Goal: Task Accomplishment & Management: Use online tool/utility

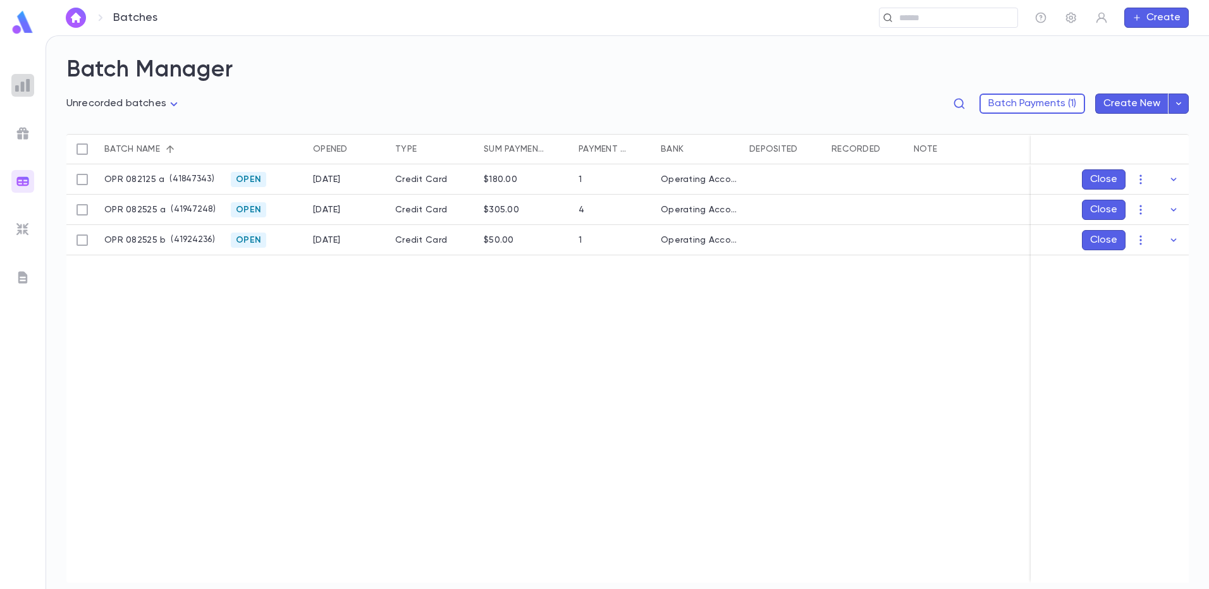
click at [20, 90] on img at bounding box center [22, 85] width 15 height 15
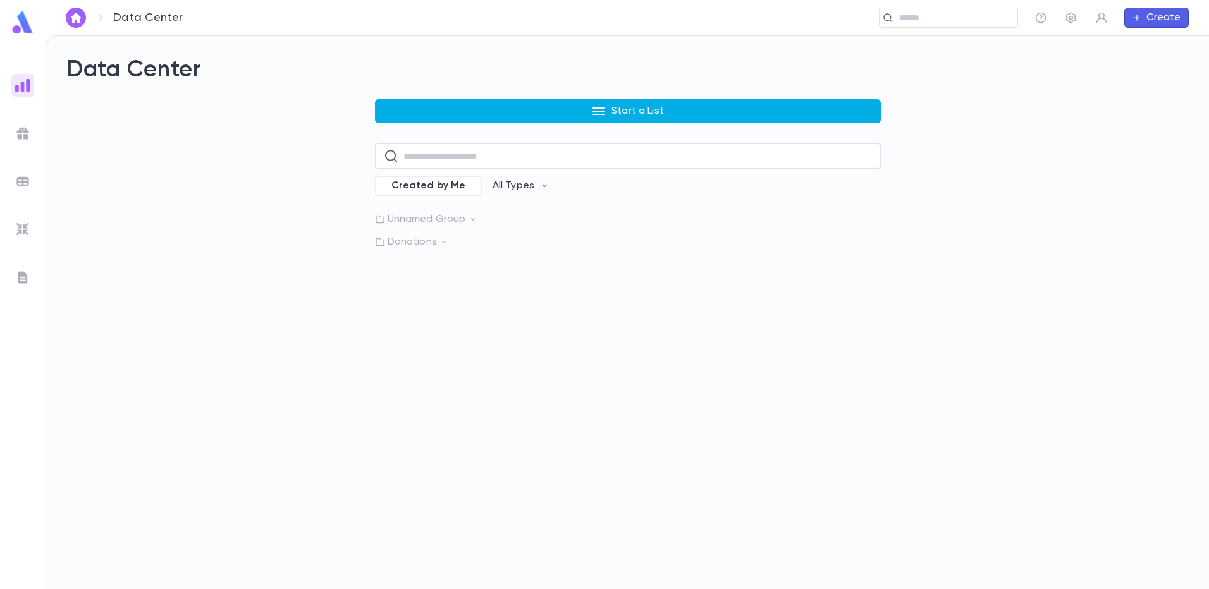
click at [726, 107] on button "Start a List" at bounding box center [628, 111] width 506 height 24
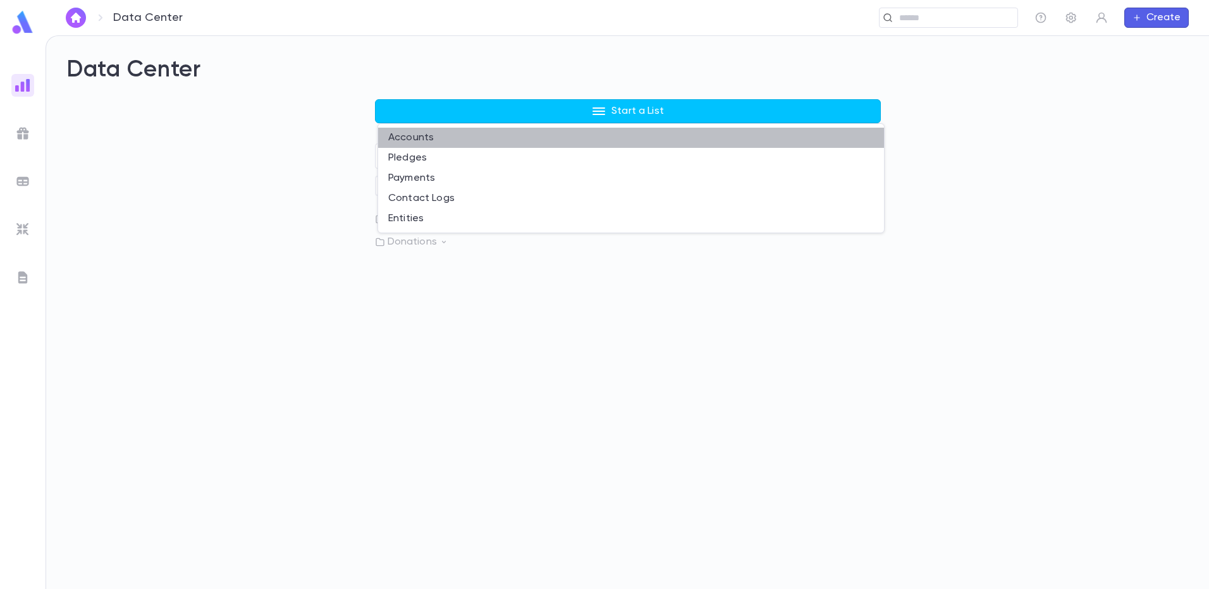
click at [515, 131] on li "Accounts" at bounding box center [631, 138] width 506 height 20
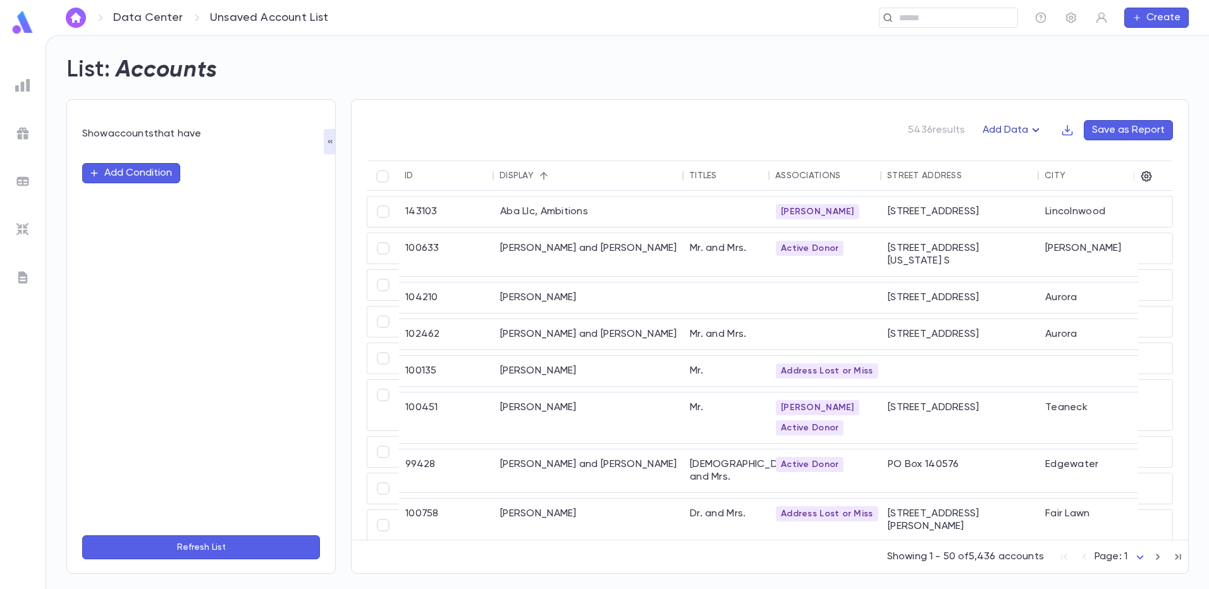
click at [1066, 127] on icon "button" at bounding box center [1067, 130] width 13 height 13
click at [1025, 131] on div at bounding box center [604, 294] width 1209 height 589
click at [1036, 132] on icon "button" at bounding box center [1035, 130] width 15 height 15
click at [1023, 161] on li "Lapsed Donors" at bounding box center [1026, 155] width 92 height 20
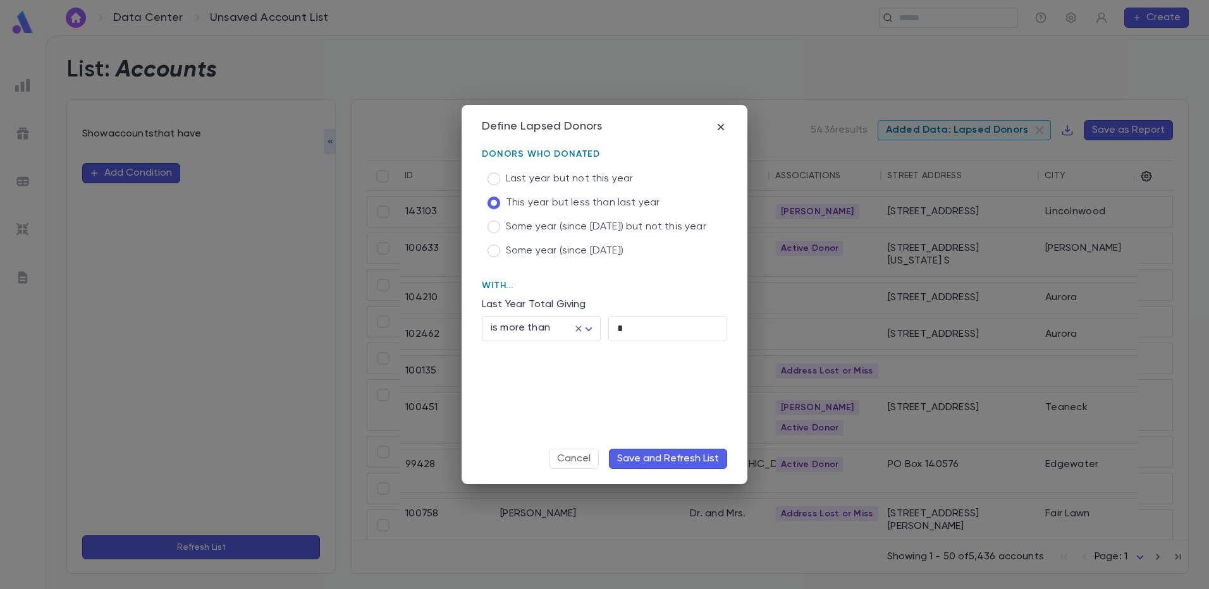
click at [665, 469] on button "Save and Refresh List" at bounding box center [668, 459] width 118 height 20
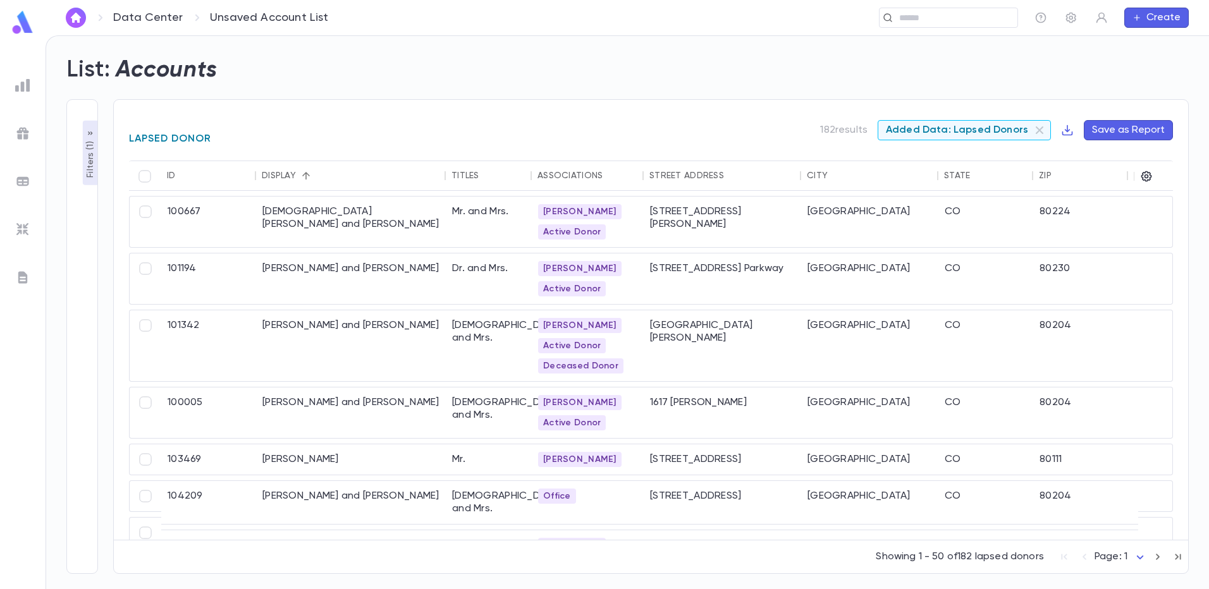
click at [925, 133] on span "Added Data: Lapsed Donors" at bounding box center [957, 130] width 157 height 13
click at [89, 164] on p "Filters ( 1 )" at bounding box center [90, 158] width 13 height 39
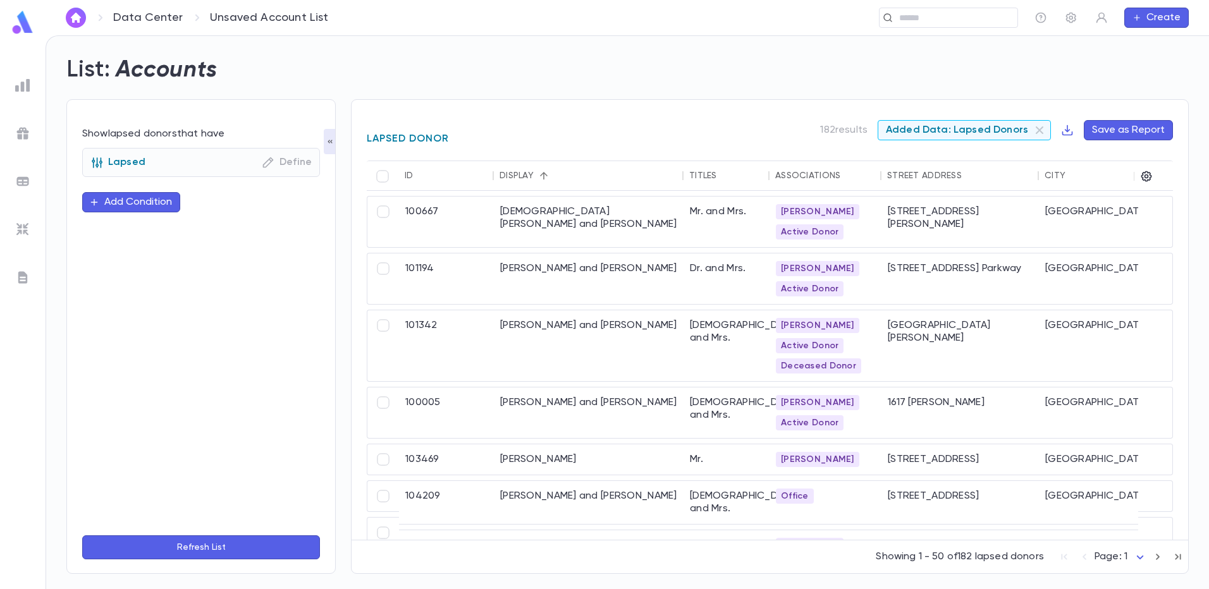
click at [300, 166] on p "Define" at bounding box center [287, 162] width 50 height 13
click at [269, 161] on icon "button" at bounding box center [268, 162] width 11 height 11
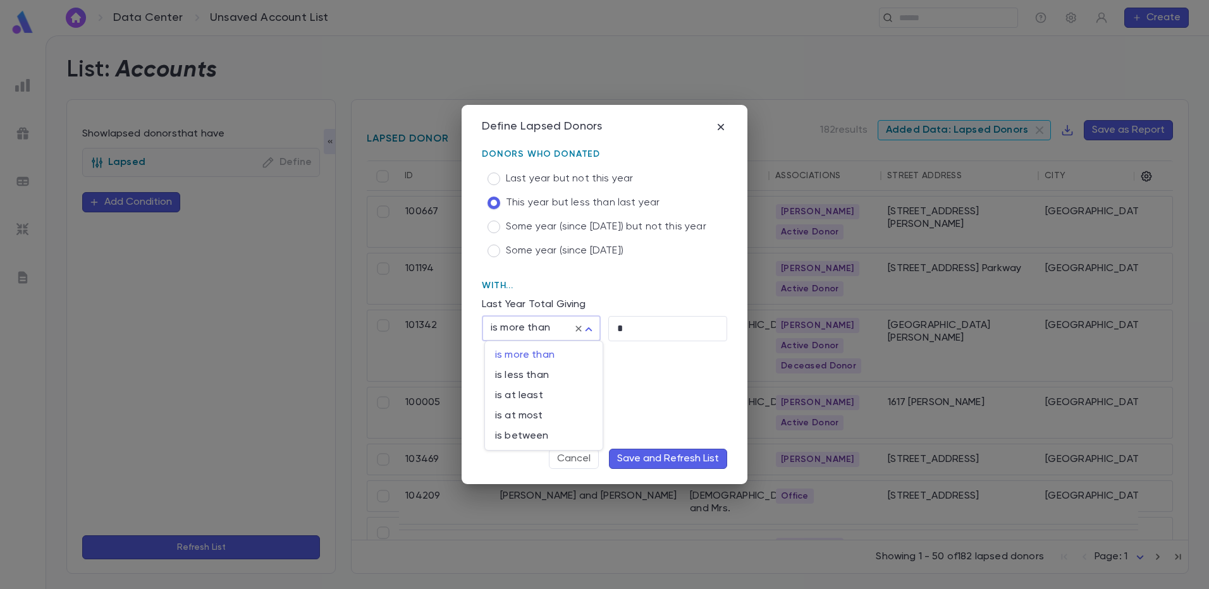
click at [588, 331] on body "Data Center Unsaved Account List ​ Create List: Accounts Show lapsed donors tha…" at bounding box center [604, 312] width 1209 height 554
click at [533, 358] on span "is more than" at bounding box center [543, 355] width 97 height 13
click at [621, 327] on input "*" at bounding box center [667, 328] width 119 height 25
type input "*"
type input "**"
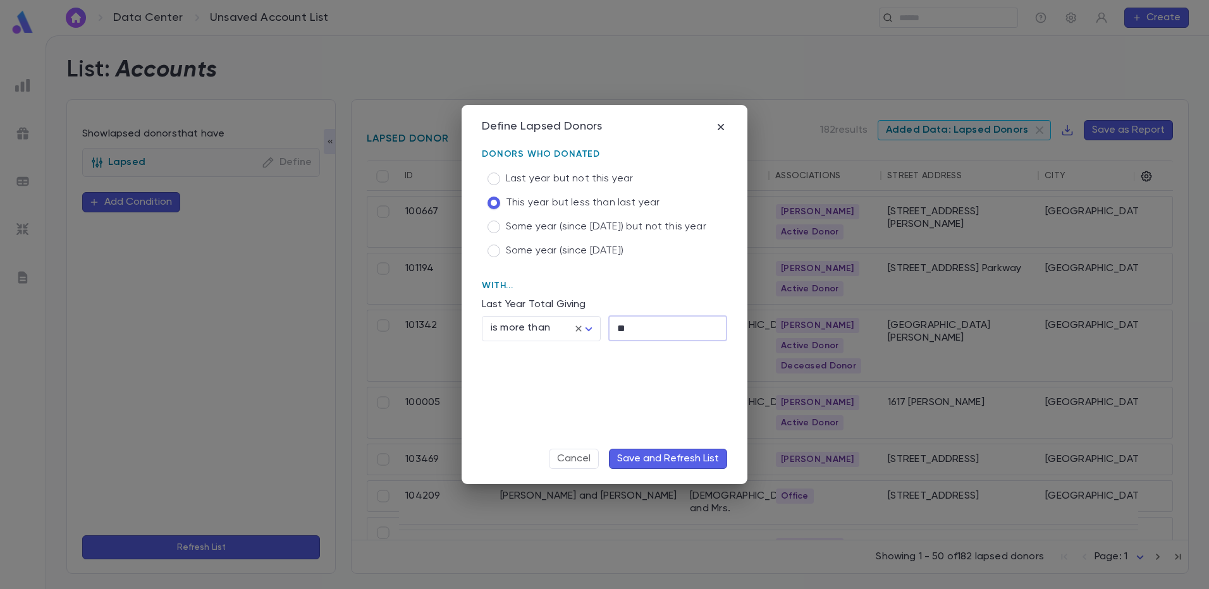
click at [666, 456] on button "Save and Refresh List" at bounding box center [668, 459] width 118 height 20
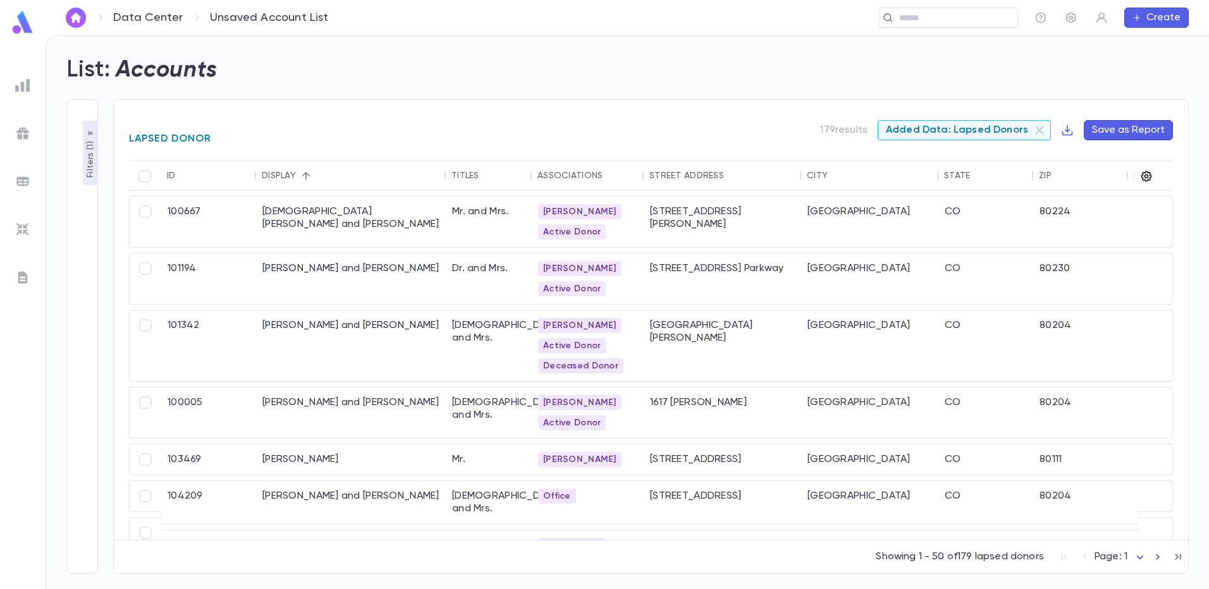
click at [1145, 178] on icon "button" at bounding box center [1146, 176] width 13 height 13
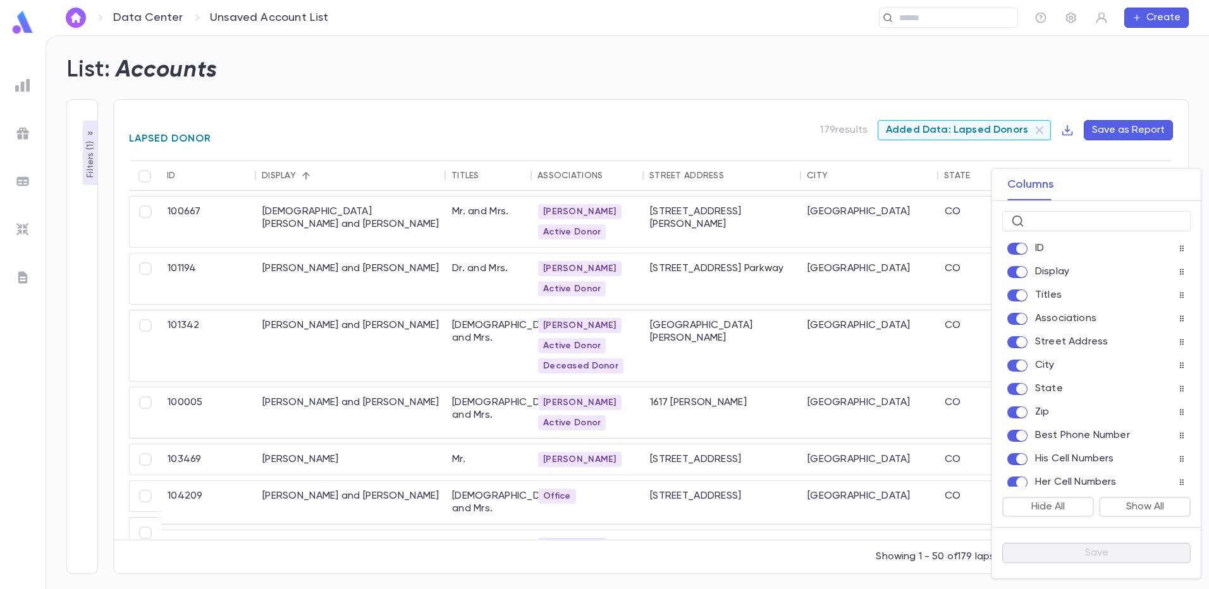
click at [1023, 255] on span at bounding box center [1018, 249] width 20 height 12
click at [1023, 395] on div "State" at bounding box center [1096, 389] width 188 height 18
click at [1017, 454] on div "His Cell Numbers" at bounding box center [1096, 459] width 188 height 18
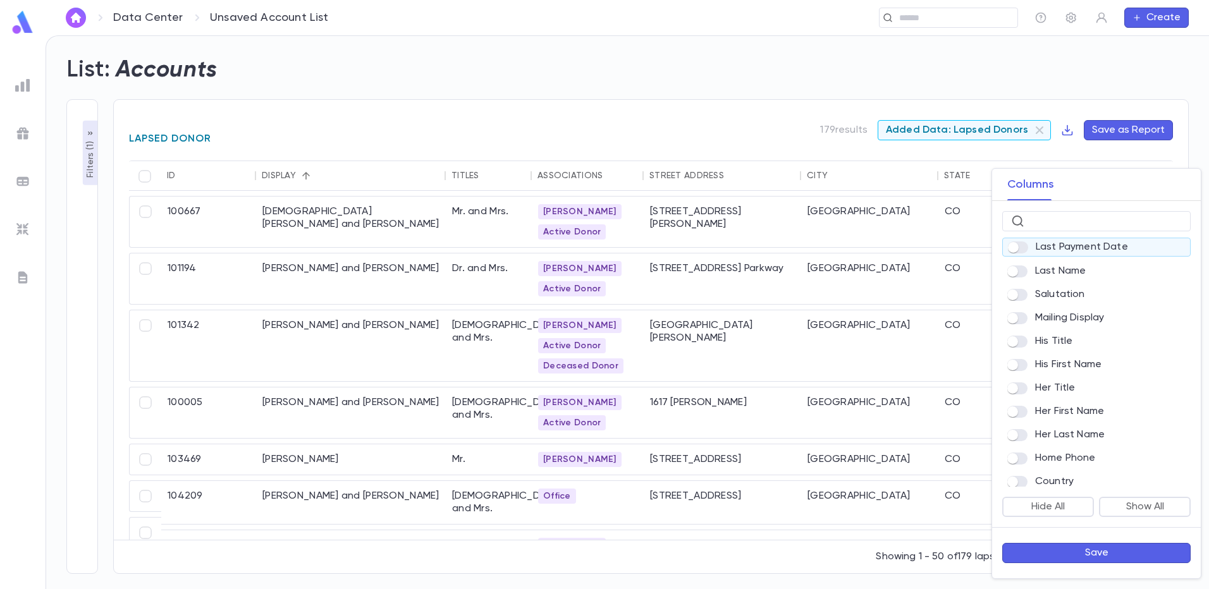
scroll to position [506, 0]
click at [1071, 560] on button "Save" at bounding box center [1096, 553] width 188 height 20
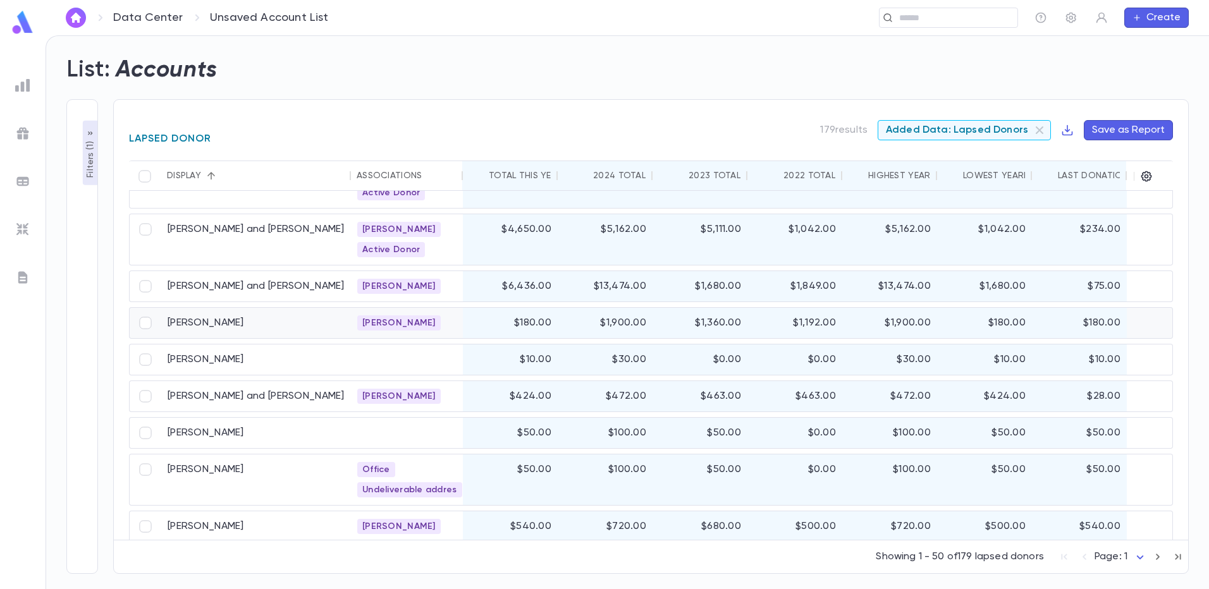
scroll to position [1718, 0]
click at [392, 321] on span "[PERSON_NAME]" at bounding box center [398, 321] width 83 height 10
click at [228, 324] on div "Ginat, Boruch" at bounding box center [256, 320] width 190 height 30
click at [481, 178] on icon "Sort" at bounding box center [478, 175] width 11 height 11
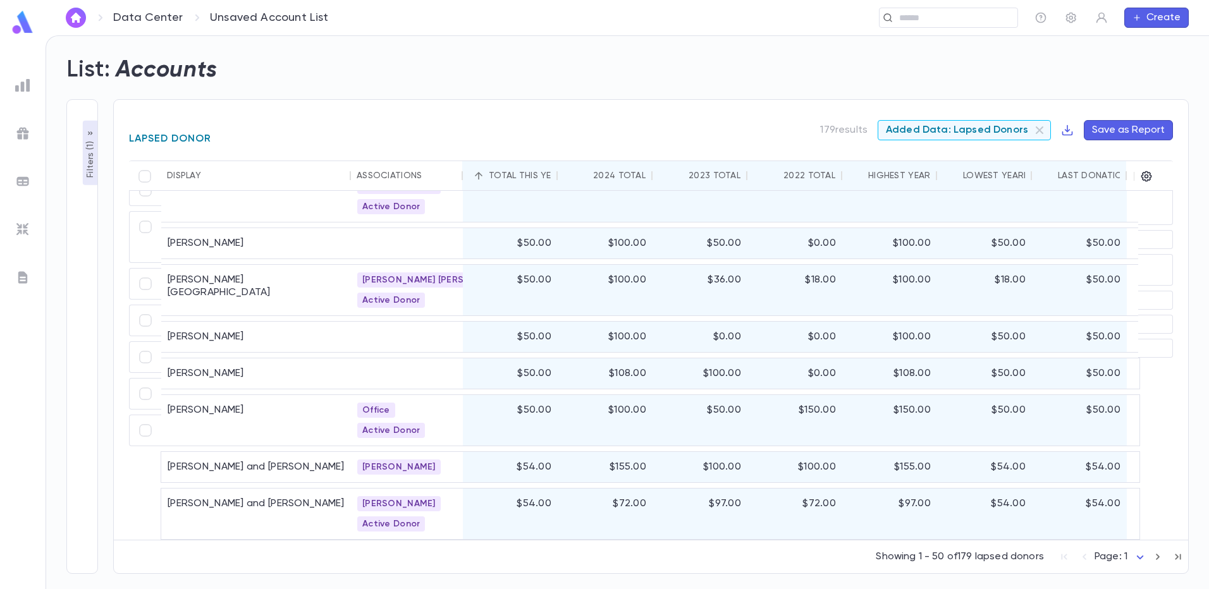
scroll to position [1365, 0]
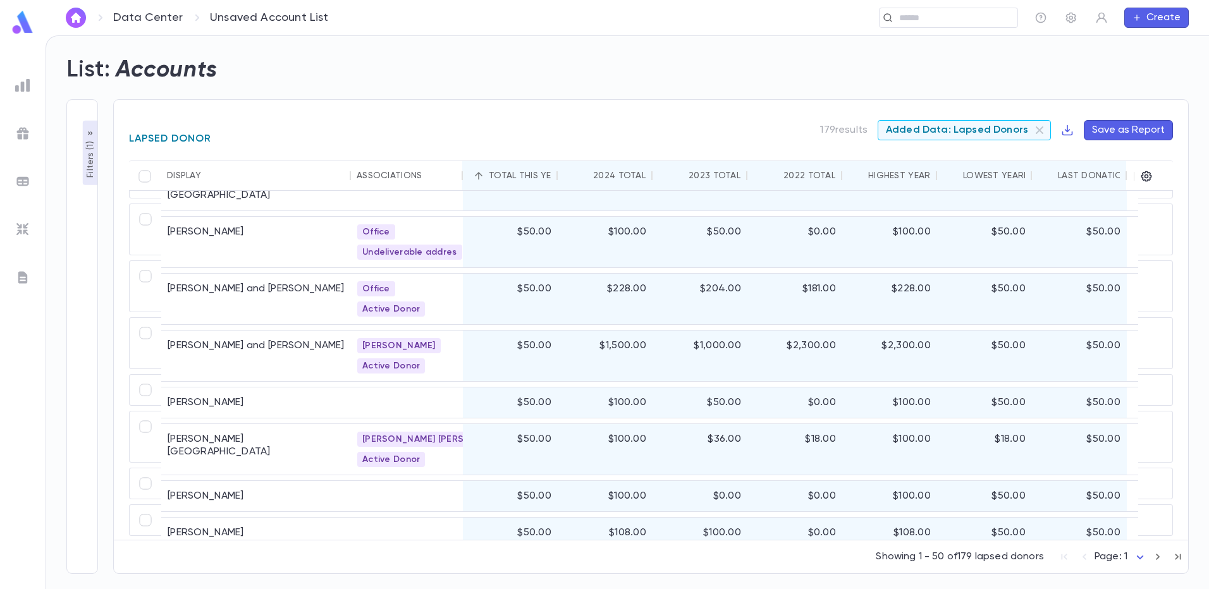
click at [481, 176] on icon "Sort" at bounding box center [478, 175] width 11 height 11
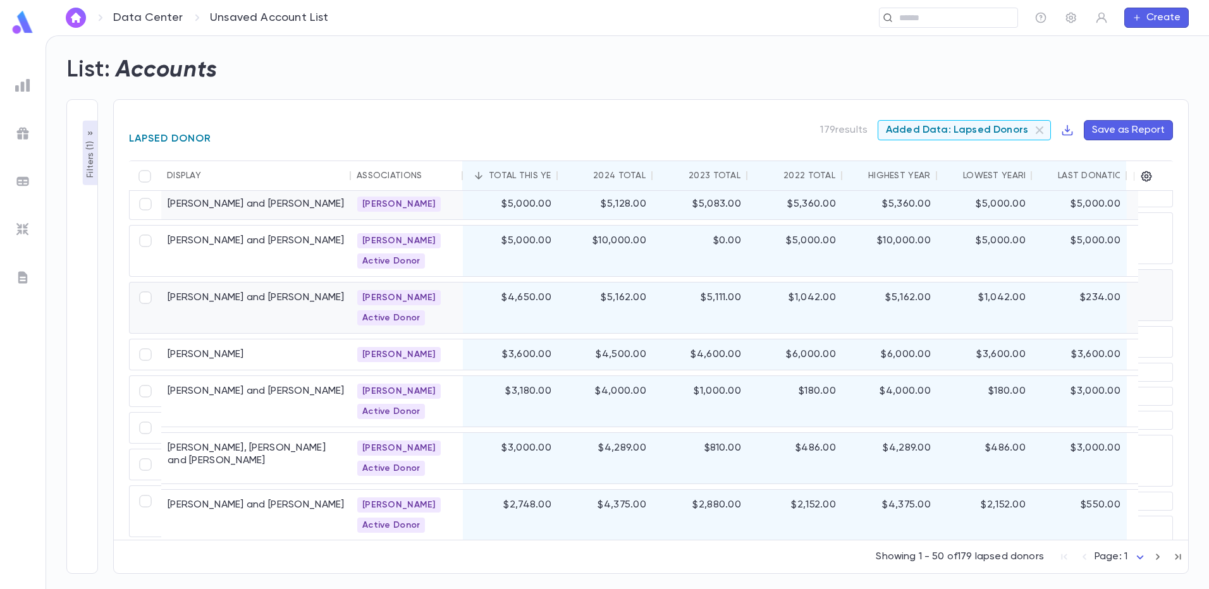
scroll to position [0, 0]
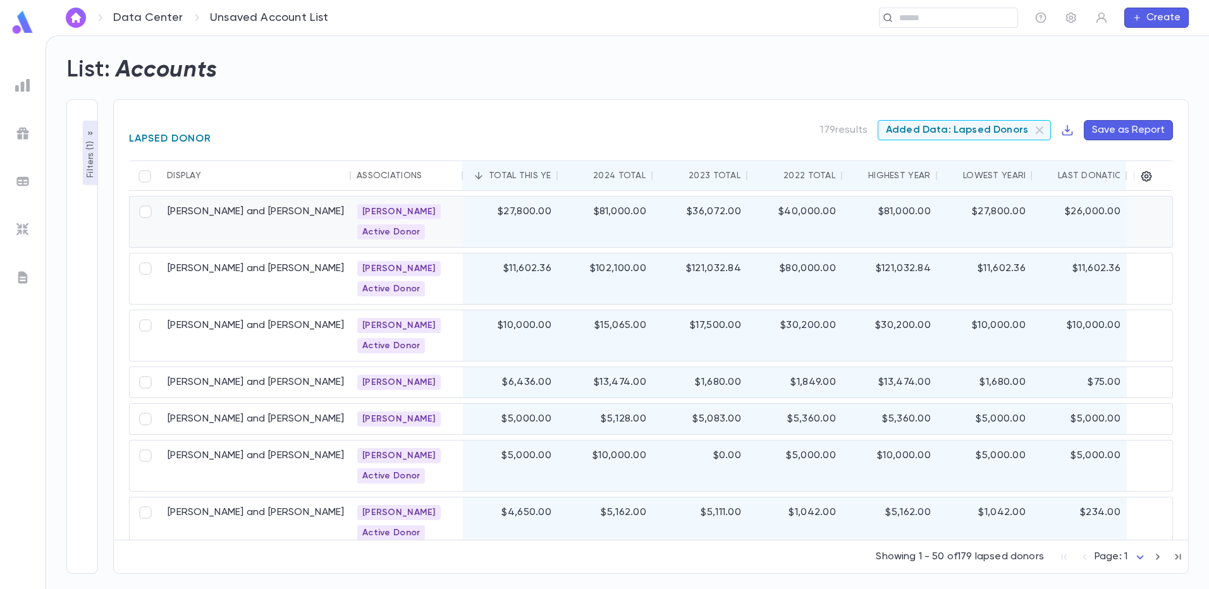
click at [593, 219] on div "$81,000.00" at bounding box center [605, 222] width 95 height 51
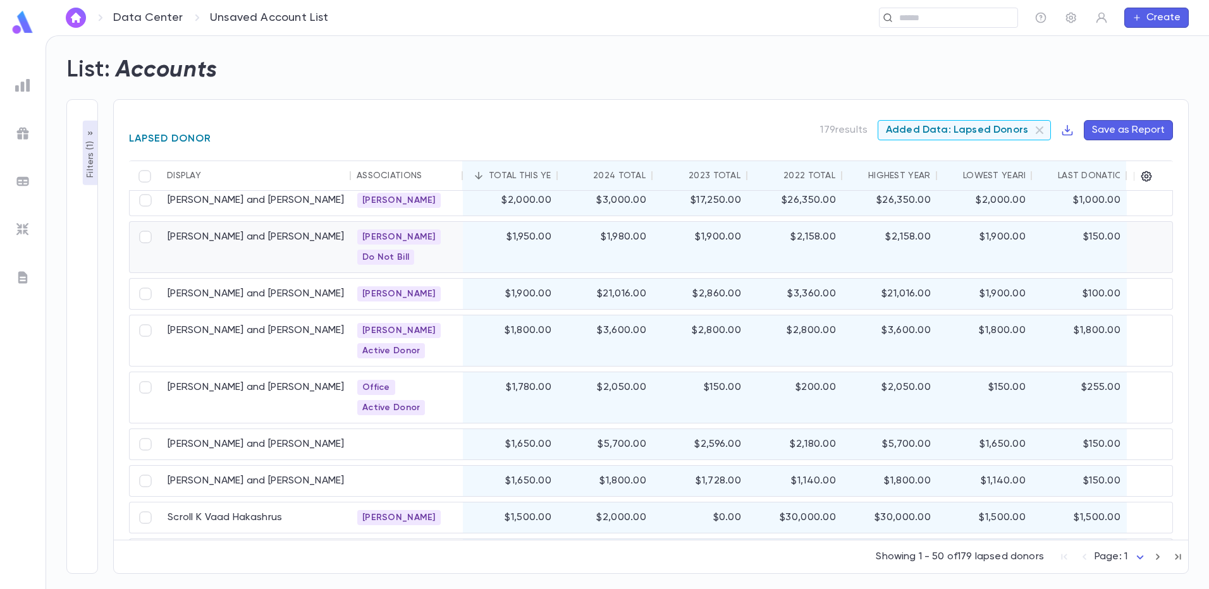
scroll to position [569, 0]
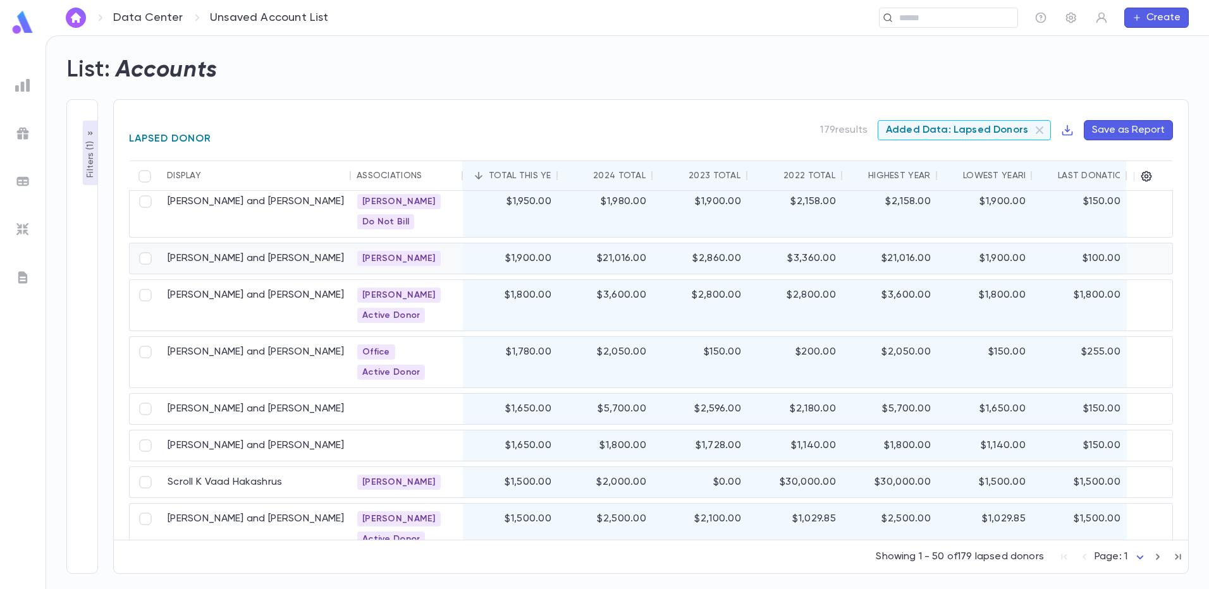
click at [505, 257] on div "$1,900.00" at bounding box center [510, 259] width 95 height 30
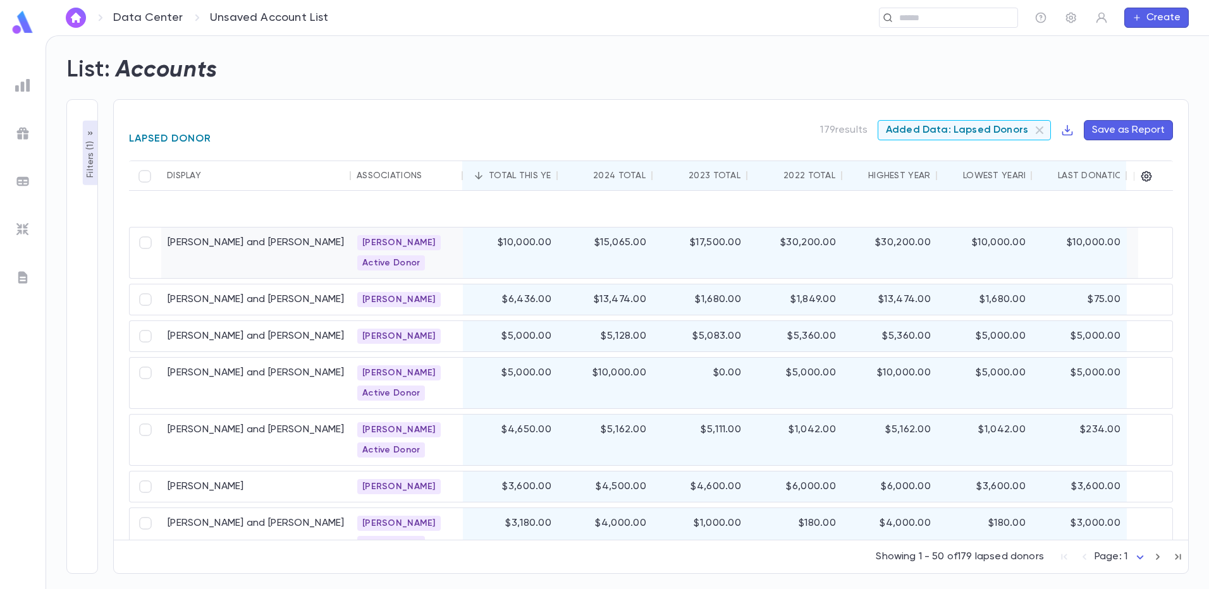
scroll to position [0, 0]
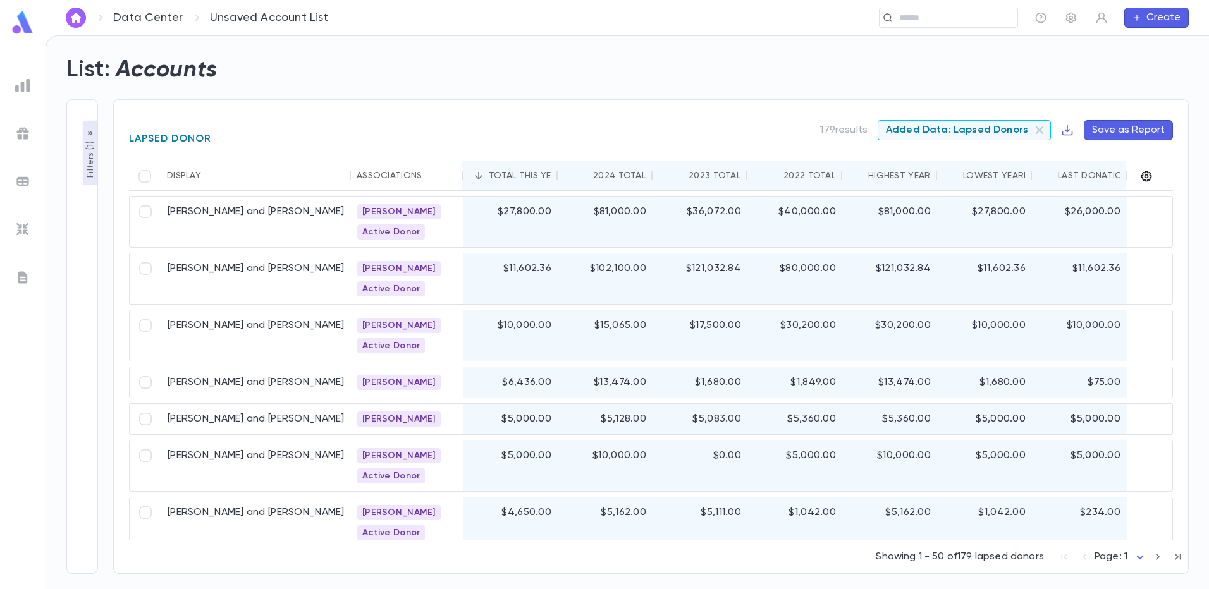
click at [1152, 178] on icon "button" at bounding box center [1146, 176] width 13 height 13
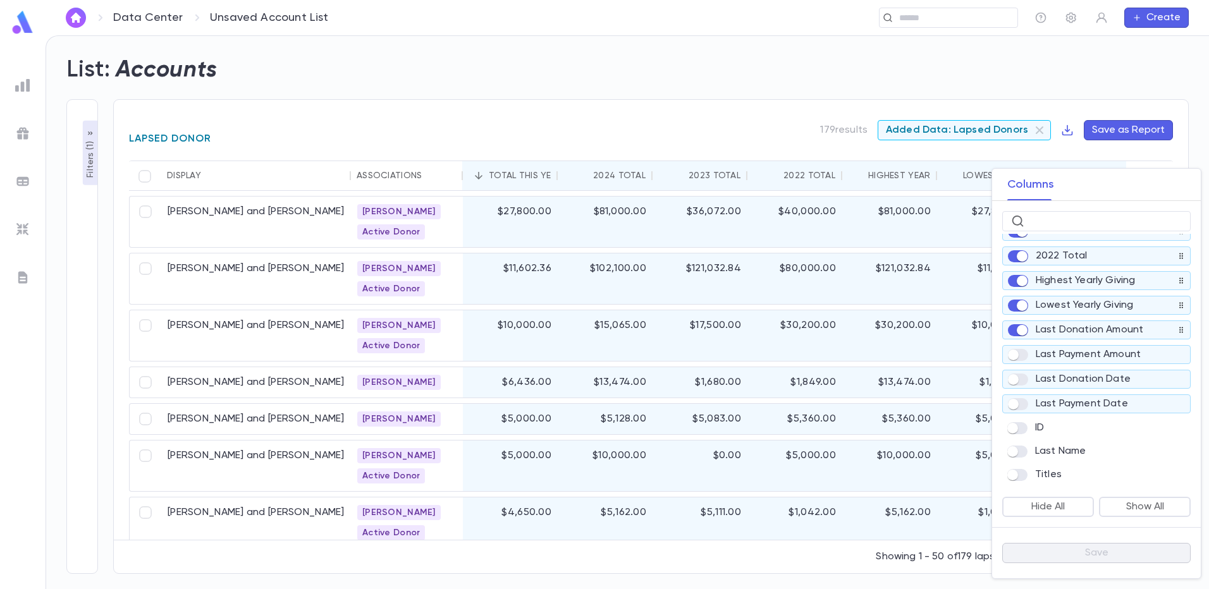
scroll to position [126, 0]
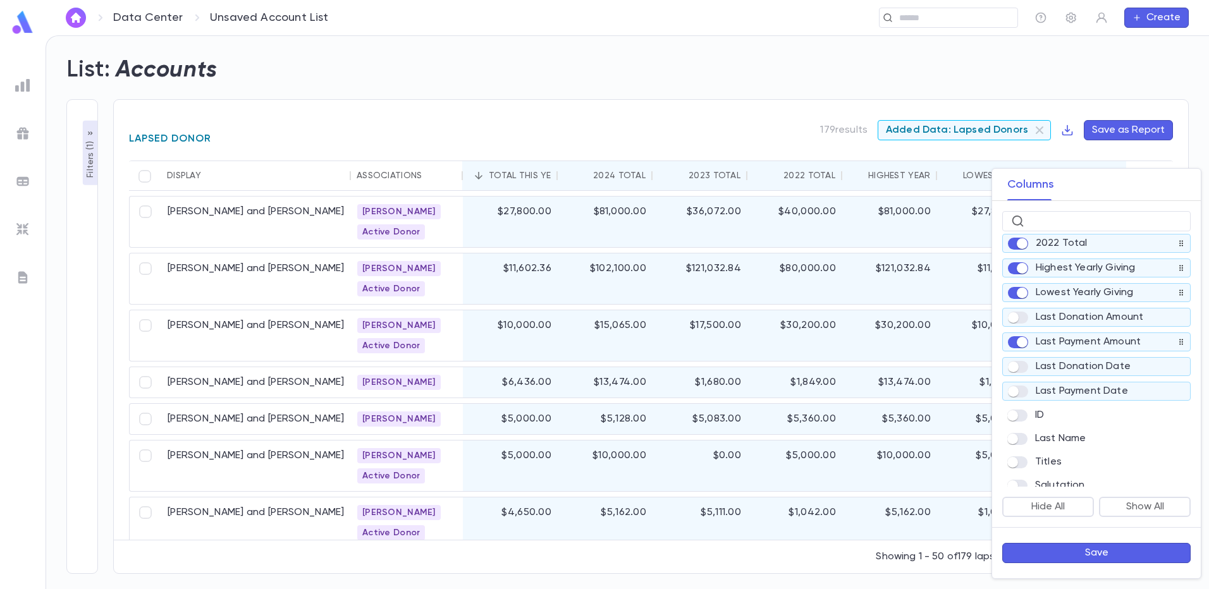
click at [1065, 556] on button "Save" at bounding box center [1096, 553] width 188 height 20
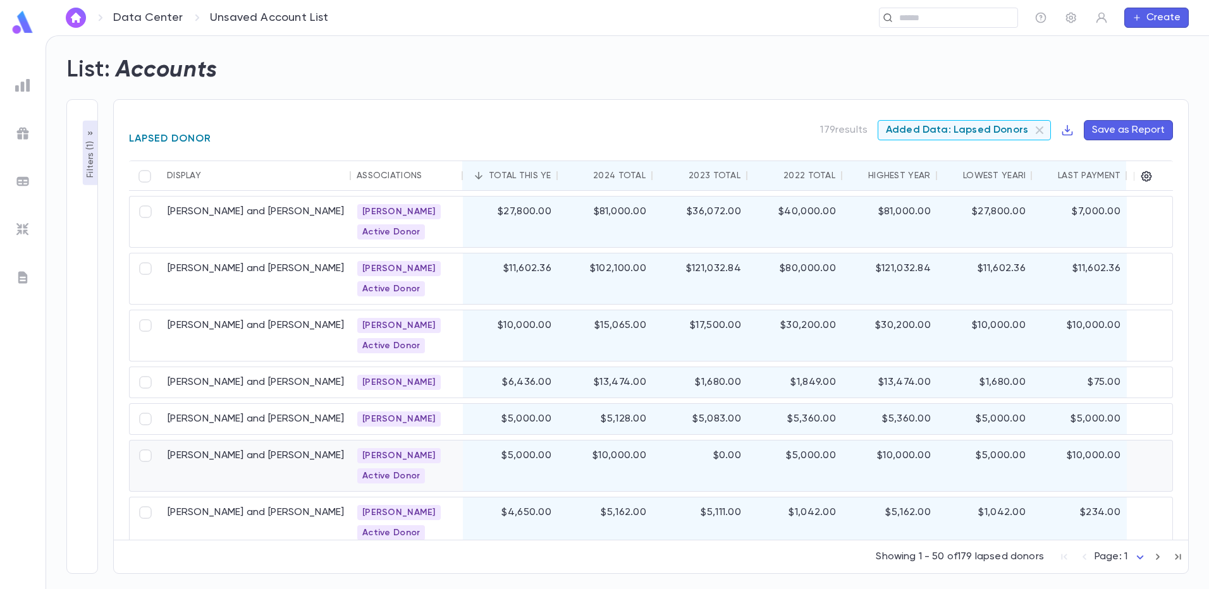
click at [536, 452] on div "$5,000.00" at bounding box center [510, 466] width 95 height 51
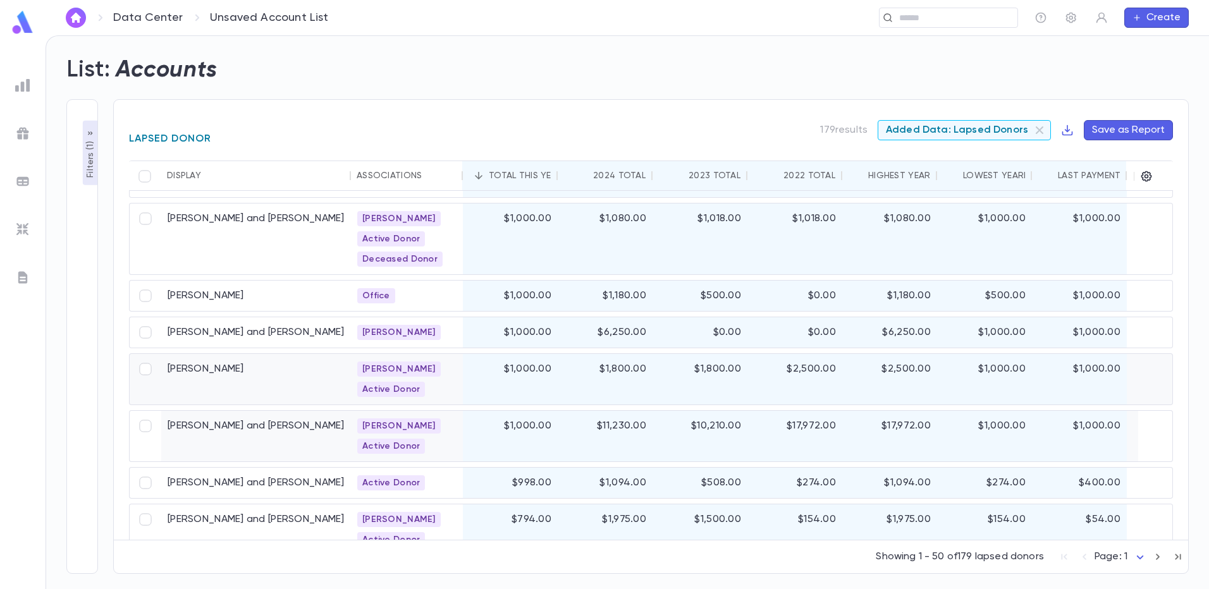
scroll to position [1075, 0]
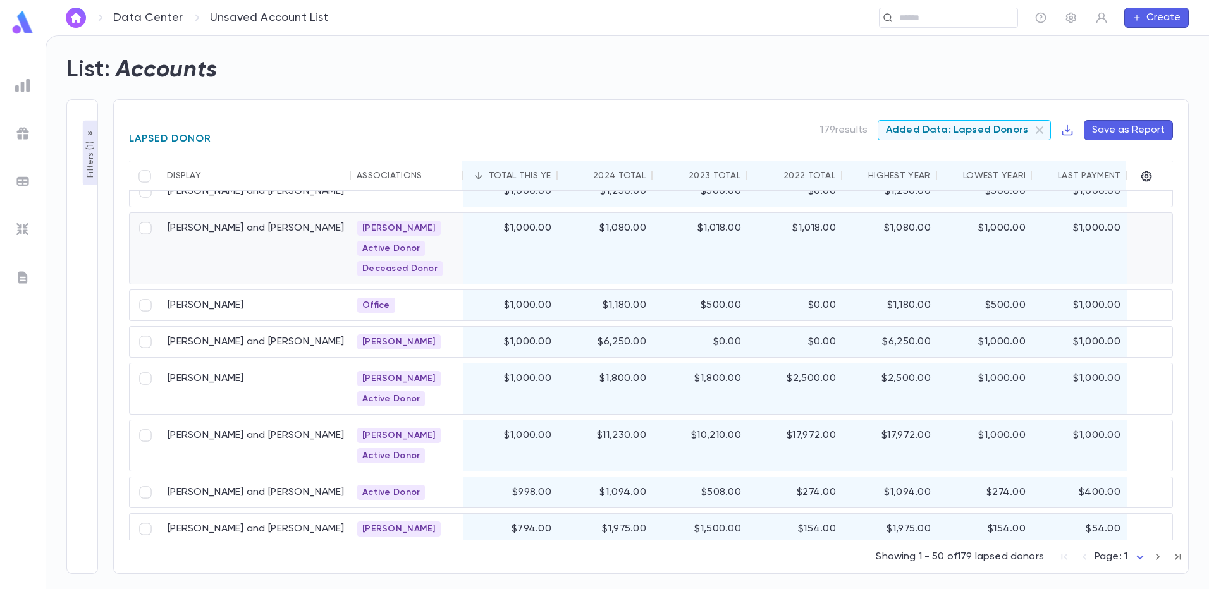
click at [402, 268] on span "Deceased Donor" at bounding box center [399, 269] width 85 height 10
click at [290, 233] on div "Abrams, Avraham and Kini" at bounding box center [256, 248] width 190 height 71
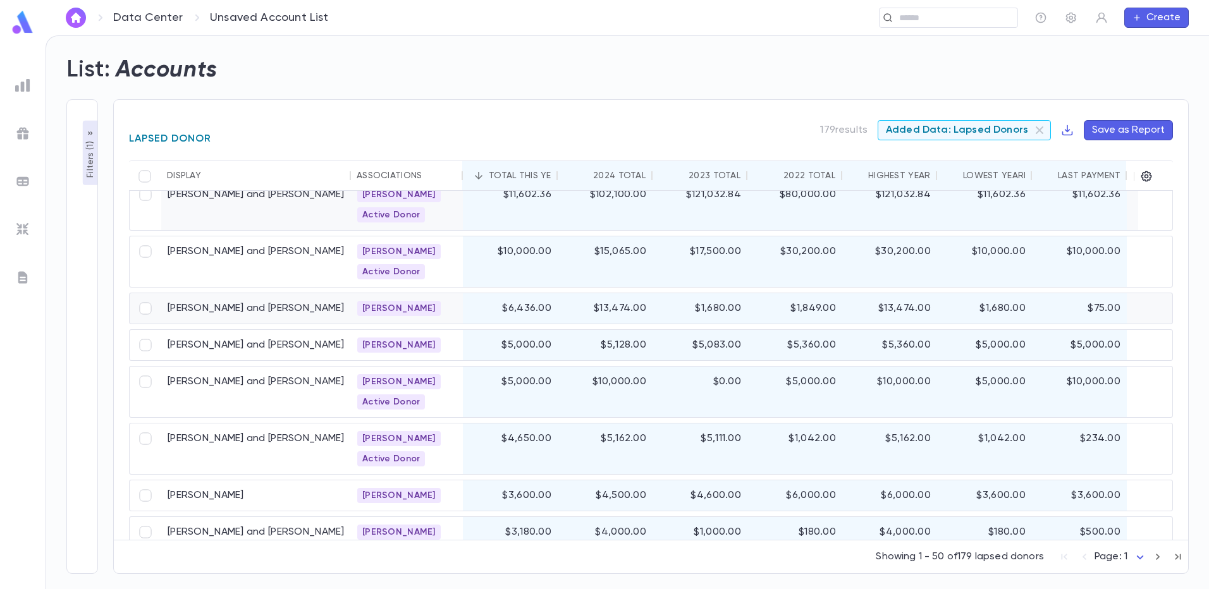
scroll to position [0, 0]
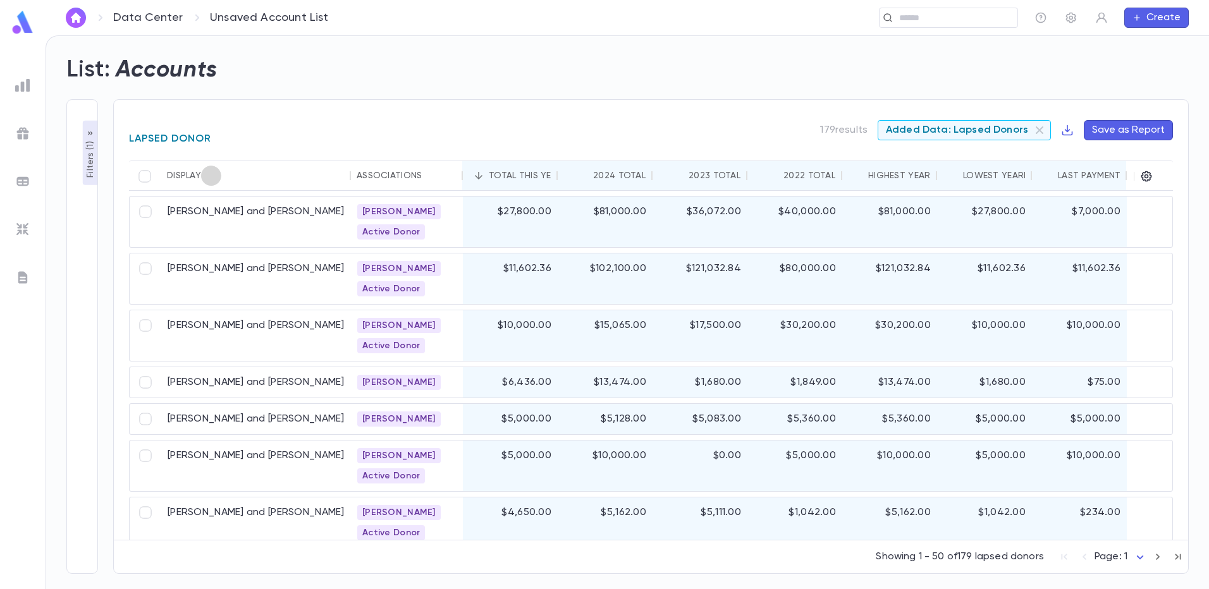
click at [219, 174] on button "Sort" at bounding box center [211, 176] width 20 height 20
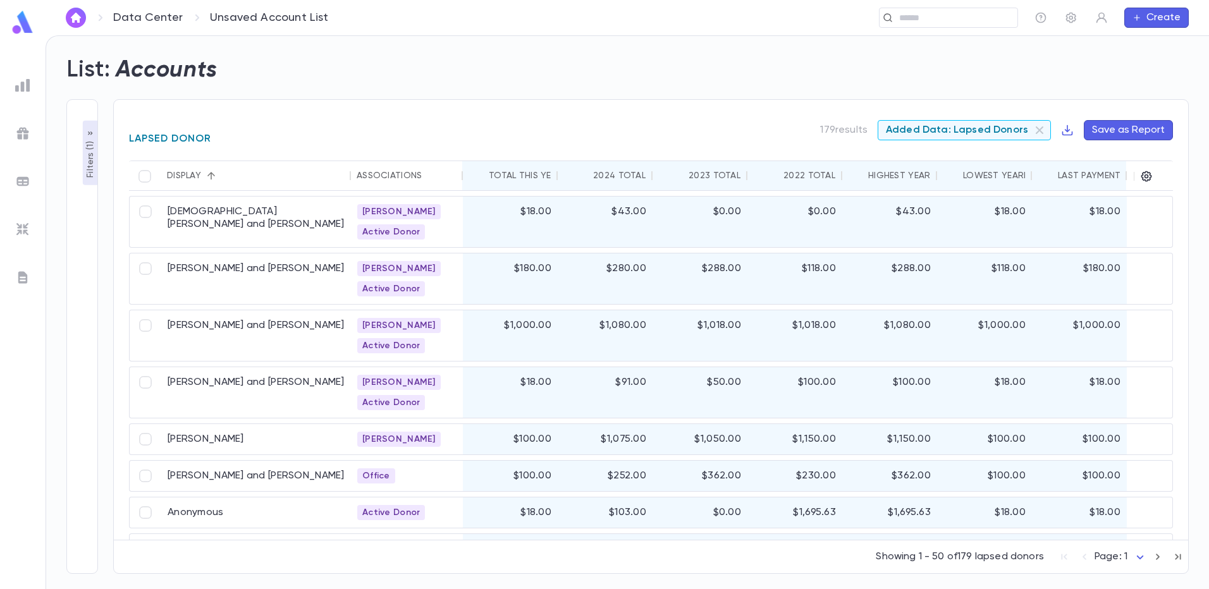
click at [159, 21] on link "Data Center" at bounding box center [148, 18] width 70 height 14
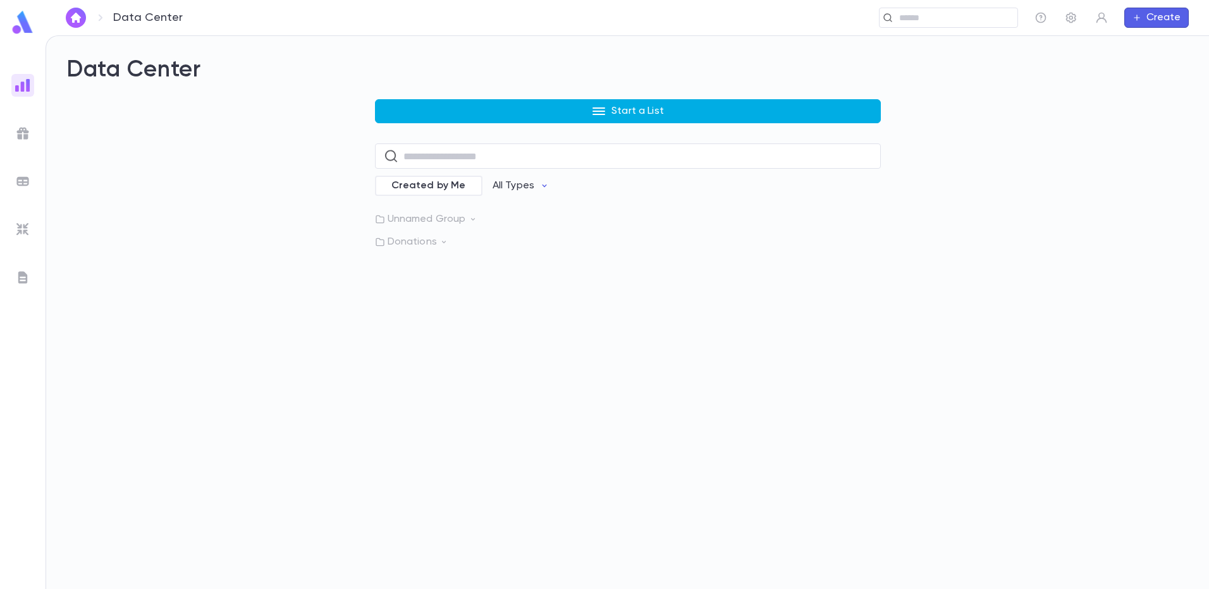
click at [659, 110] on p "Start a List" at bounding box center [638, 111] width 52 height 13
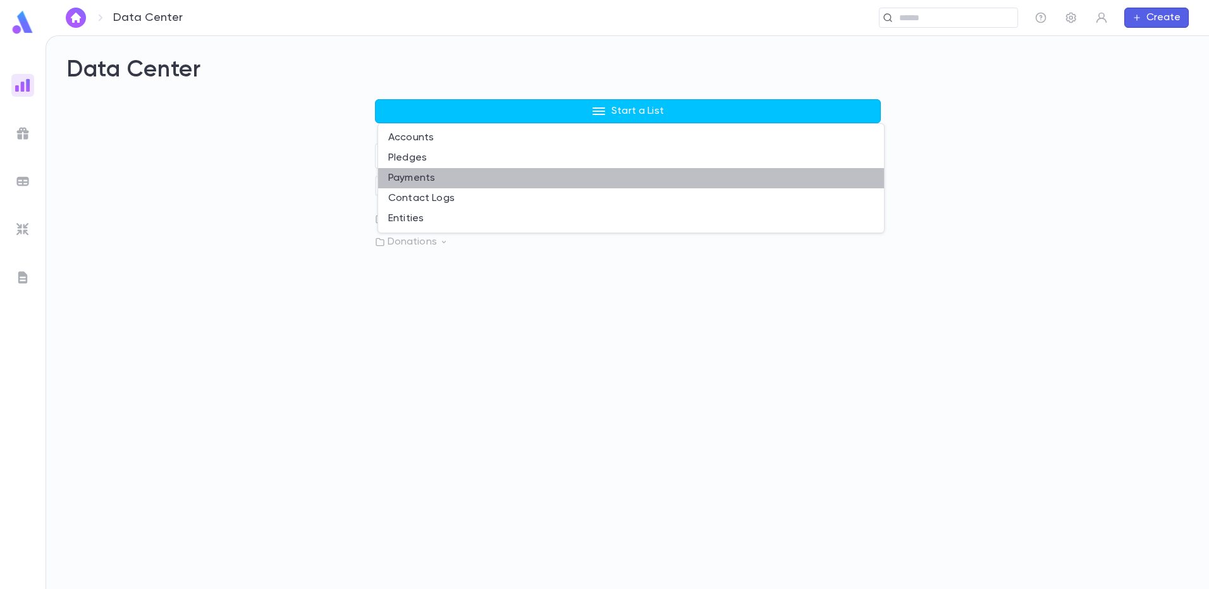
click at [444, 173] on li "Payments" at bounding box center [631, 178] width 506 height 20
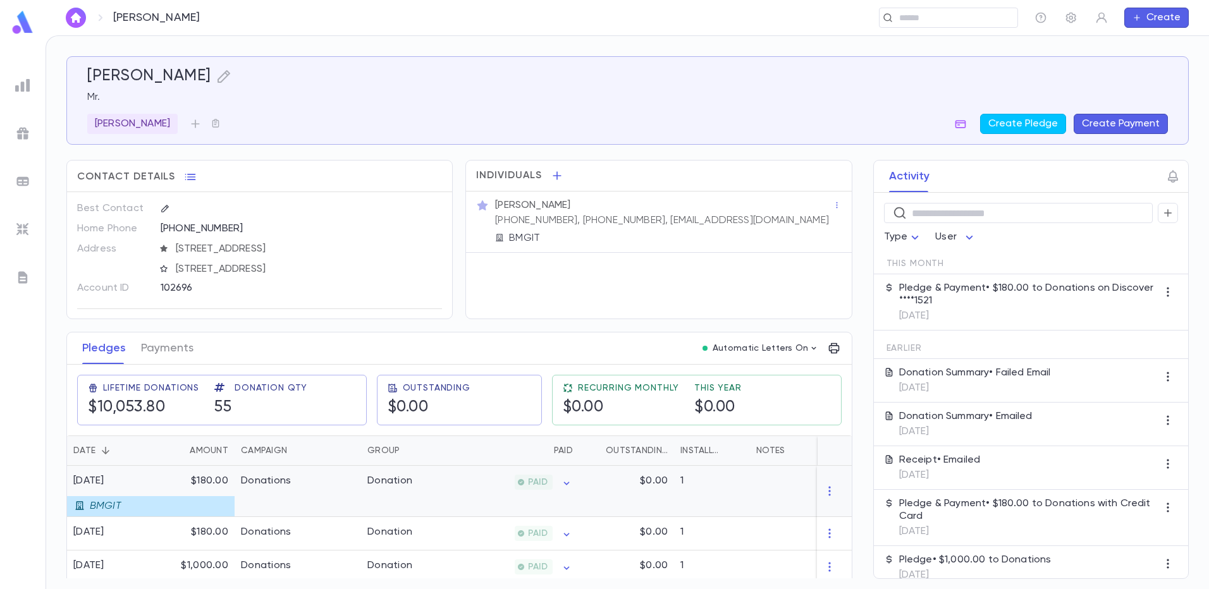
click at [125, 510] on div "BMGIT" at bounding box center [122, 506] width 111 height 20
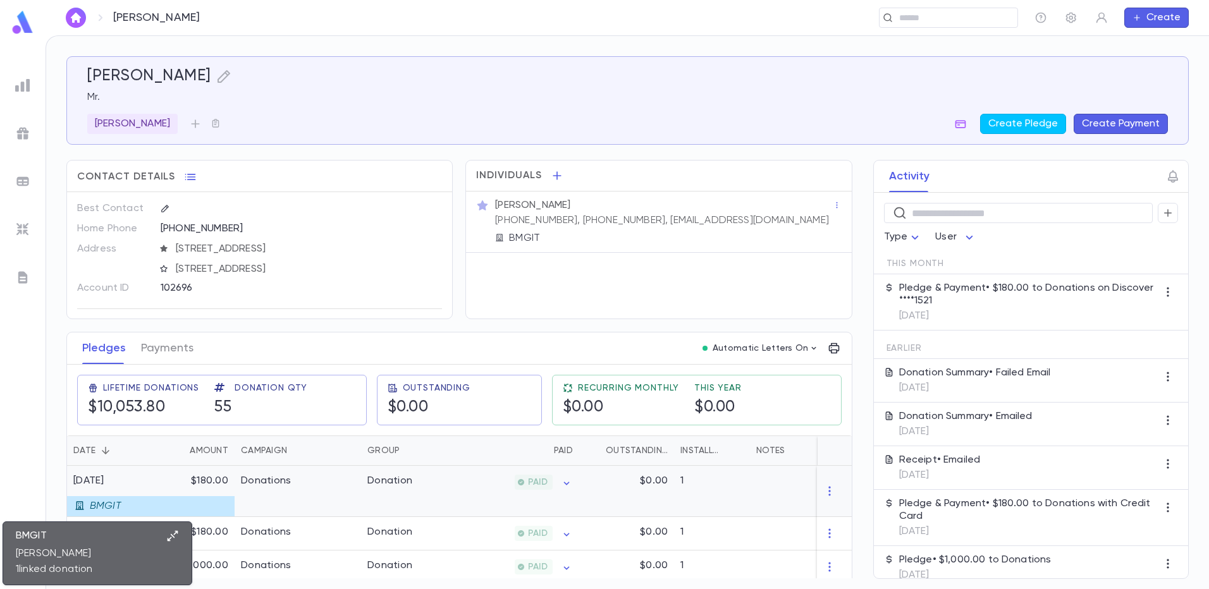
click at [121, 510] on div "BMGIT" at bounding box center [122, 506] width 111 height 20
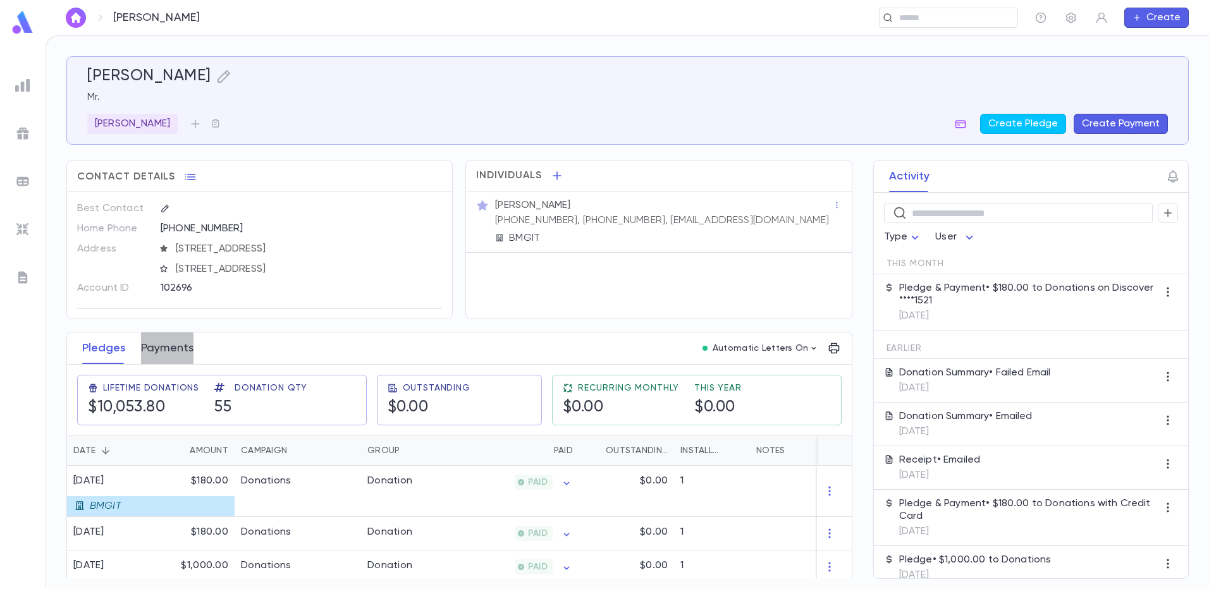
click at [149, 352] on button "Payments" at bounding box center [167, 349] width 52 height 32
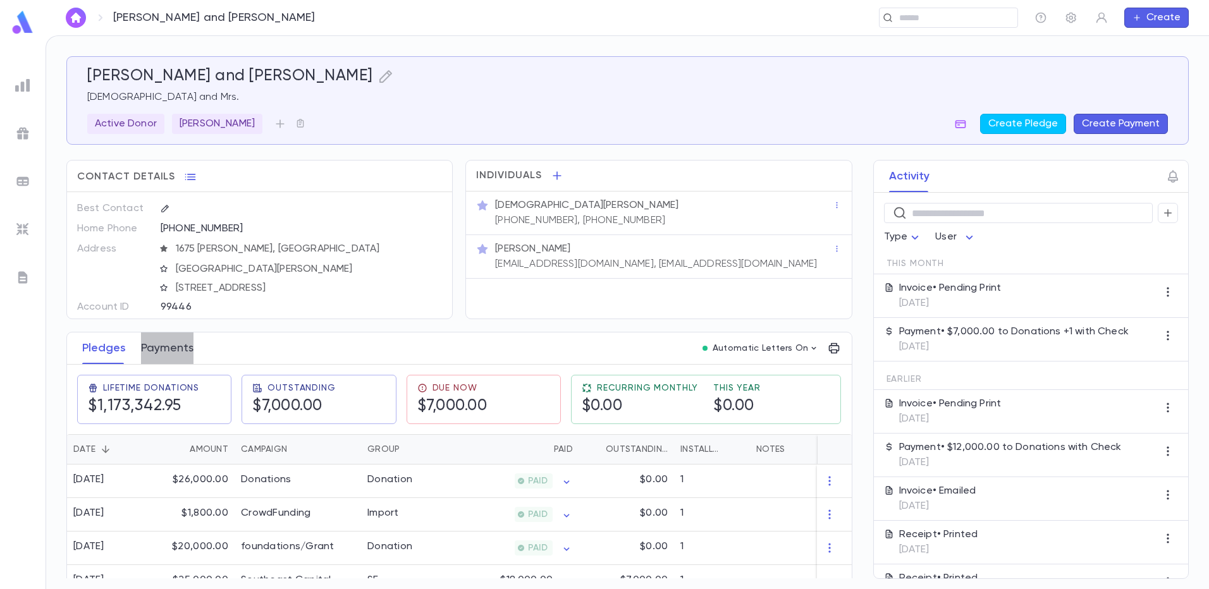
click at [177, 348] on button "Payments" at bounding box center [167, 349] width 52 height 32
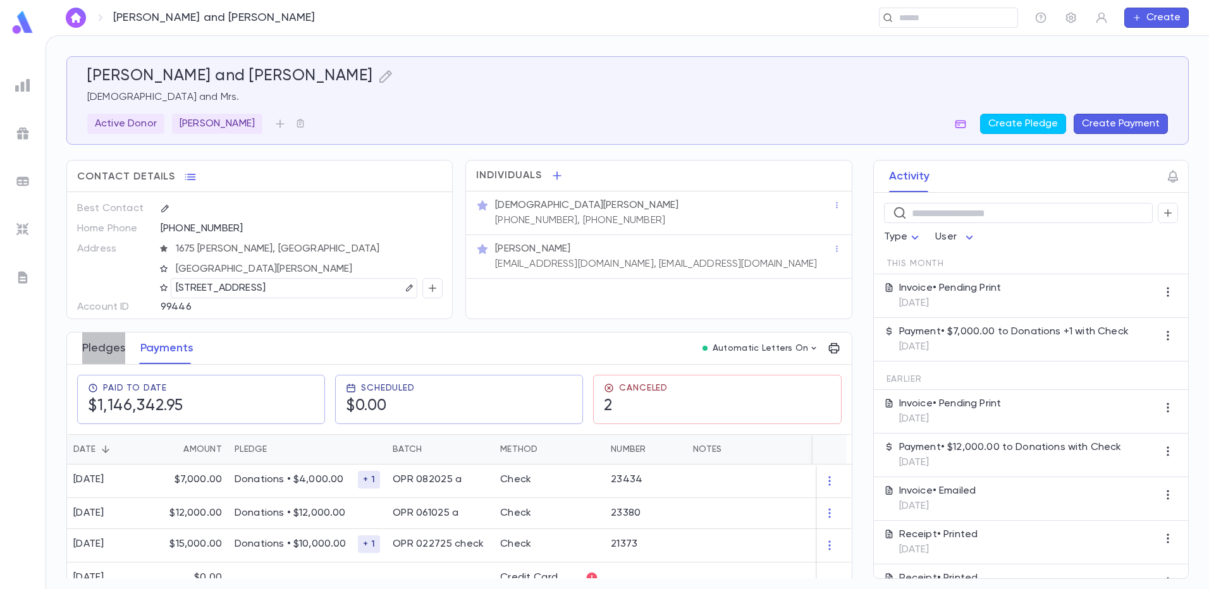
click at [102, 344] on button "Pledges" at bounding box center [103, 349] width 43 height 32
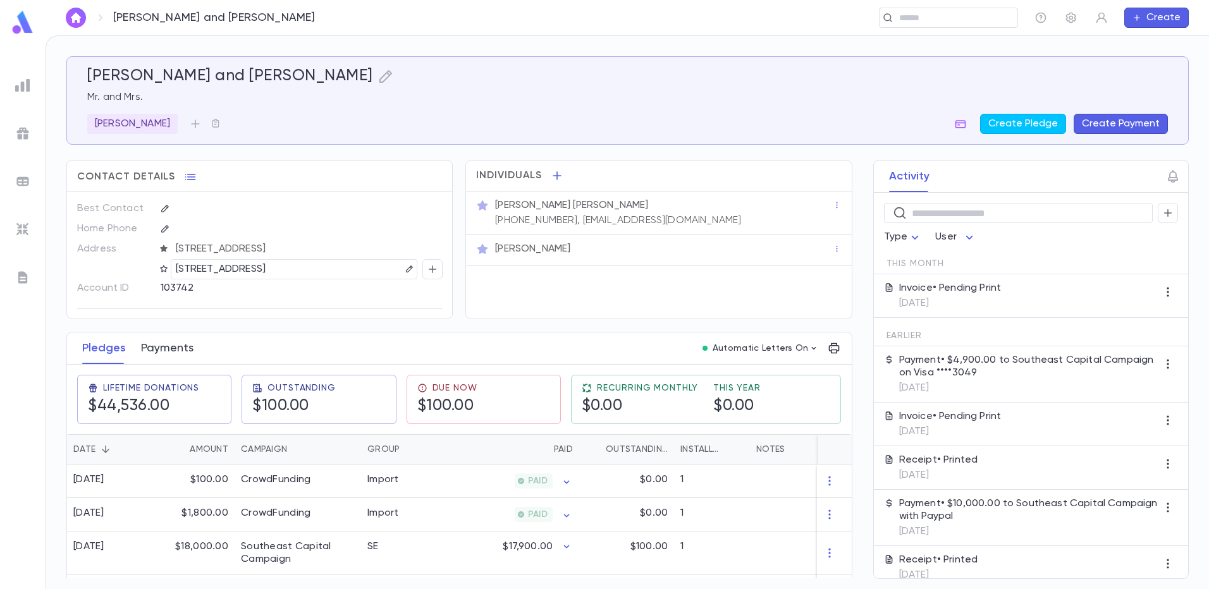
click at [170, 341] on button "Payments" at bounding box center [167, 349] width 52 height 32
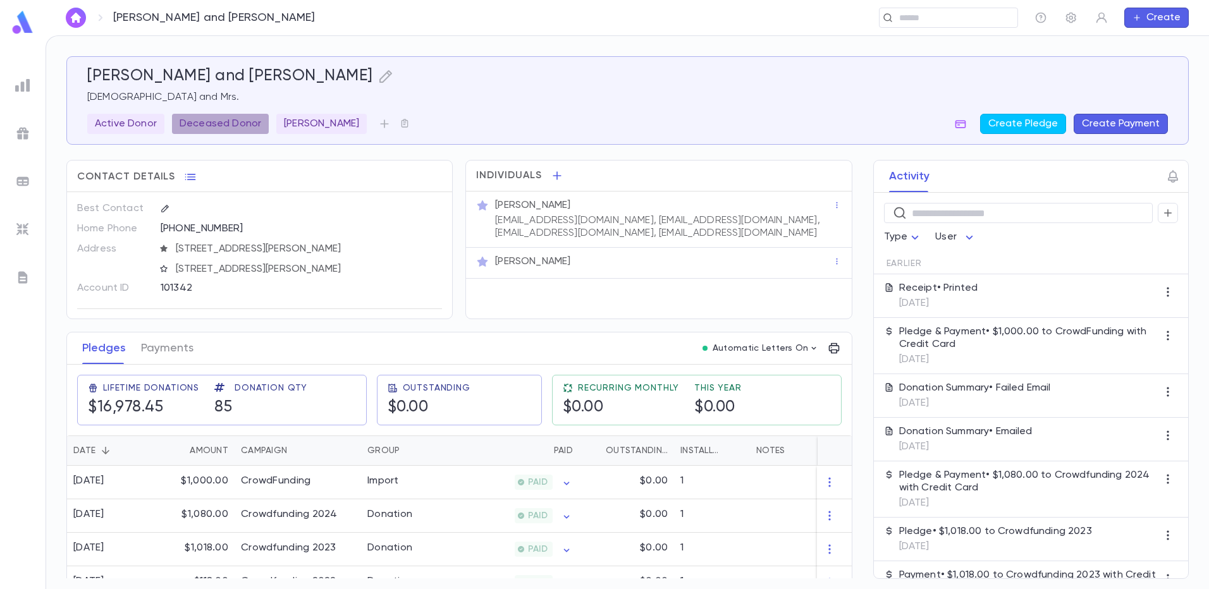
click at [244, 128] on p "Deceased Donor" at bounding box center [221, 124] width 82 height 13
click at [412, 178] on icon "button" at bounding box center [413, 175] width 13 height 13
